Goal: Task Accomplishment & Management: Complete application form

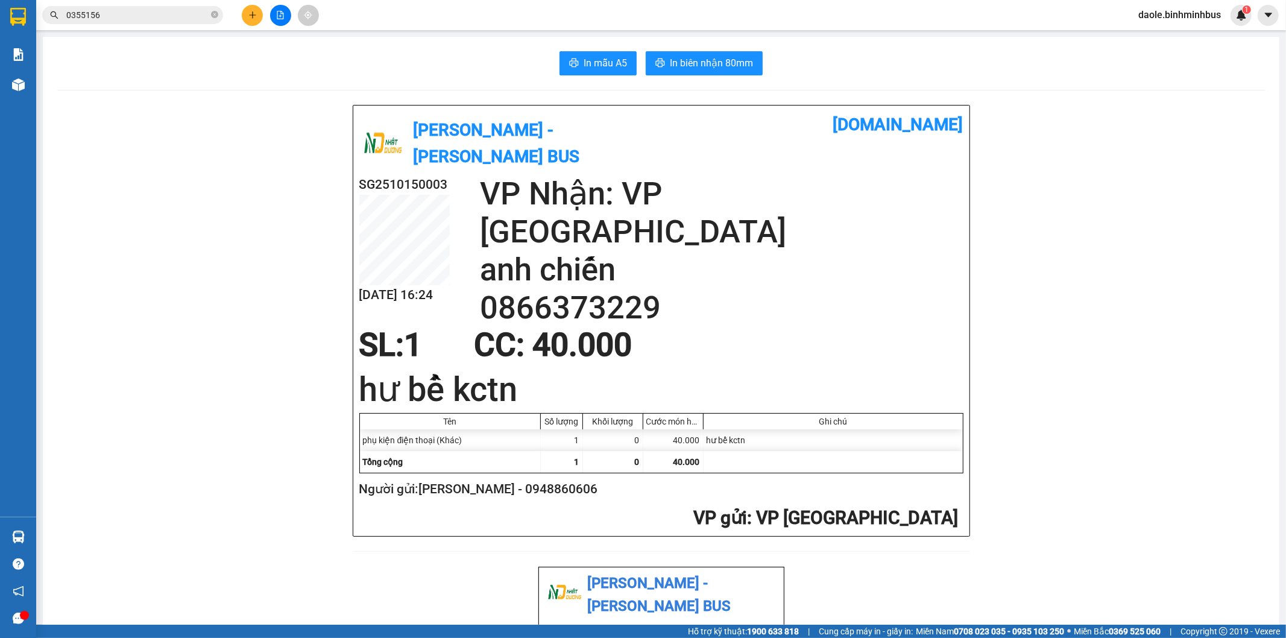
scroll to position [369, 0]
click at [256, 16] on icon "plus" at bounding box center [252, 15] width 8 height 8
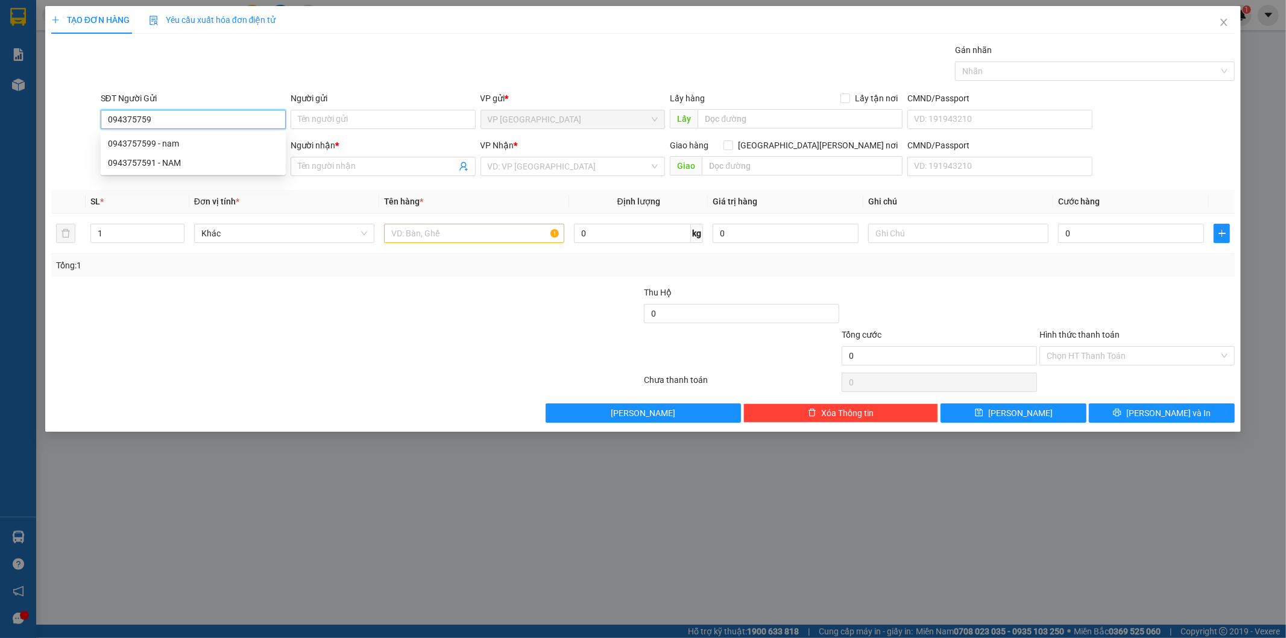
type input "0943757599"
click at [248, 143] on div "0943757599 - nam" at bounding box center [193, 143] width 171 height 13
type input "nam"
type input "0876656666"
type input "hoàng"
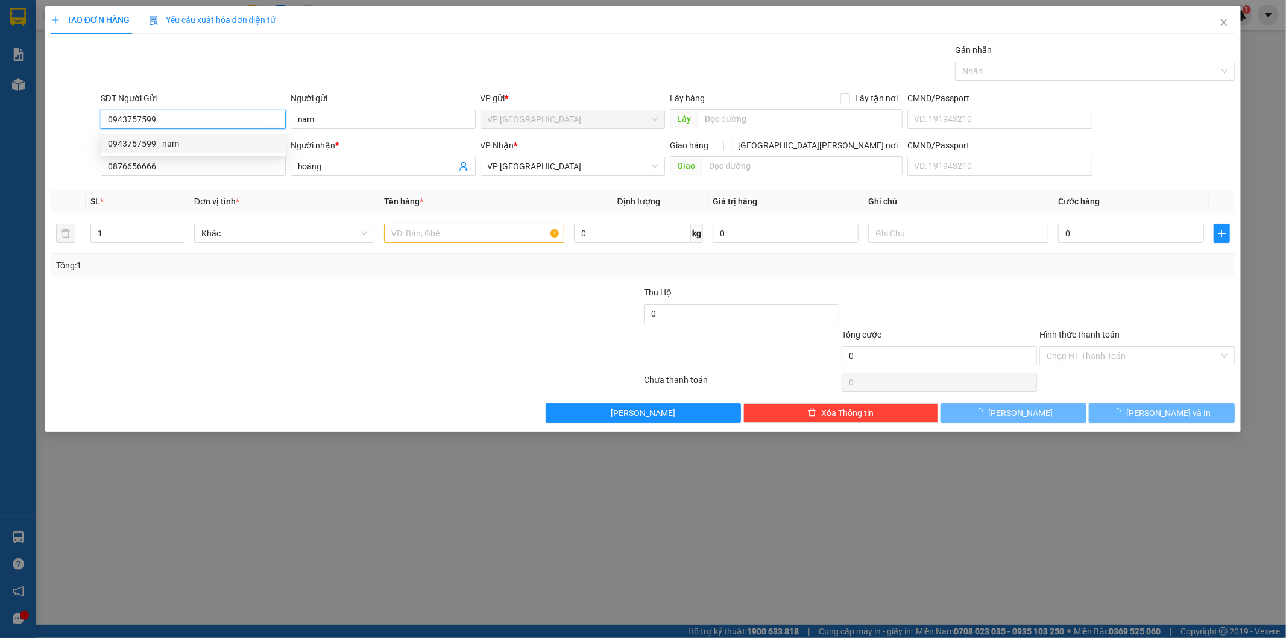
type input "30.000"
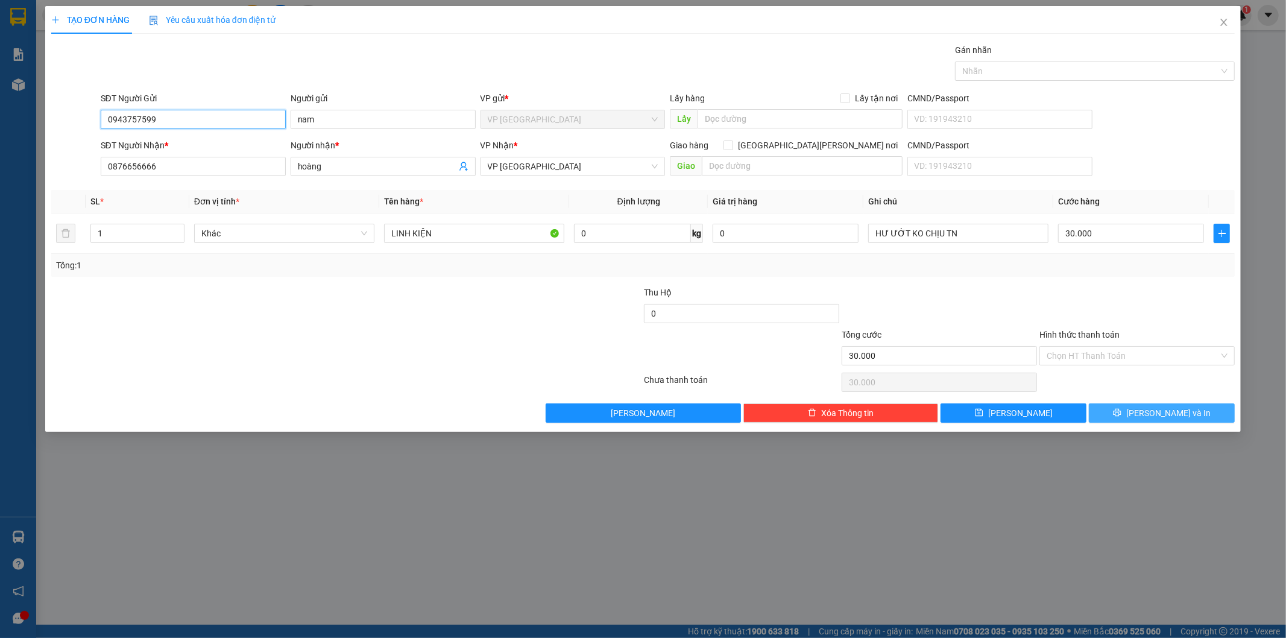
type input "0943757599"
click at [1192, 410] on button "[PERSON_NAME] và In" at bounding box center [1162, 412] width 146 height 19
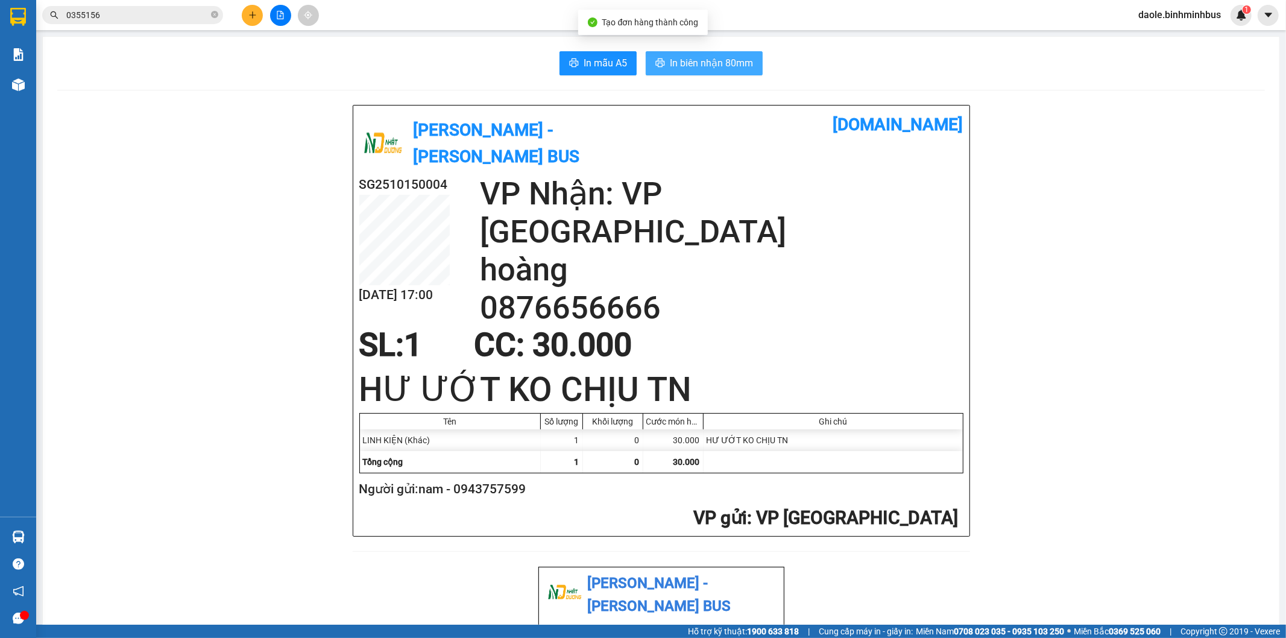
click at [695, 61] on span "In biên nhận 80mm" at bounding box center [711, 62] width 83 height 15
click at [585, 63] on span "In mẫu A5" at bounding box center [605, 62] width 43 height 15
